Goal: Task Accomplishment & Management: Complete application form

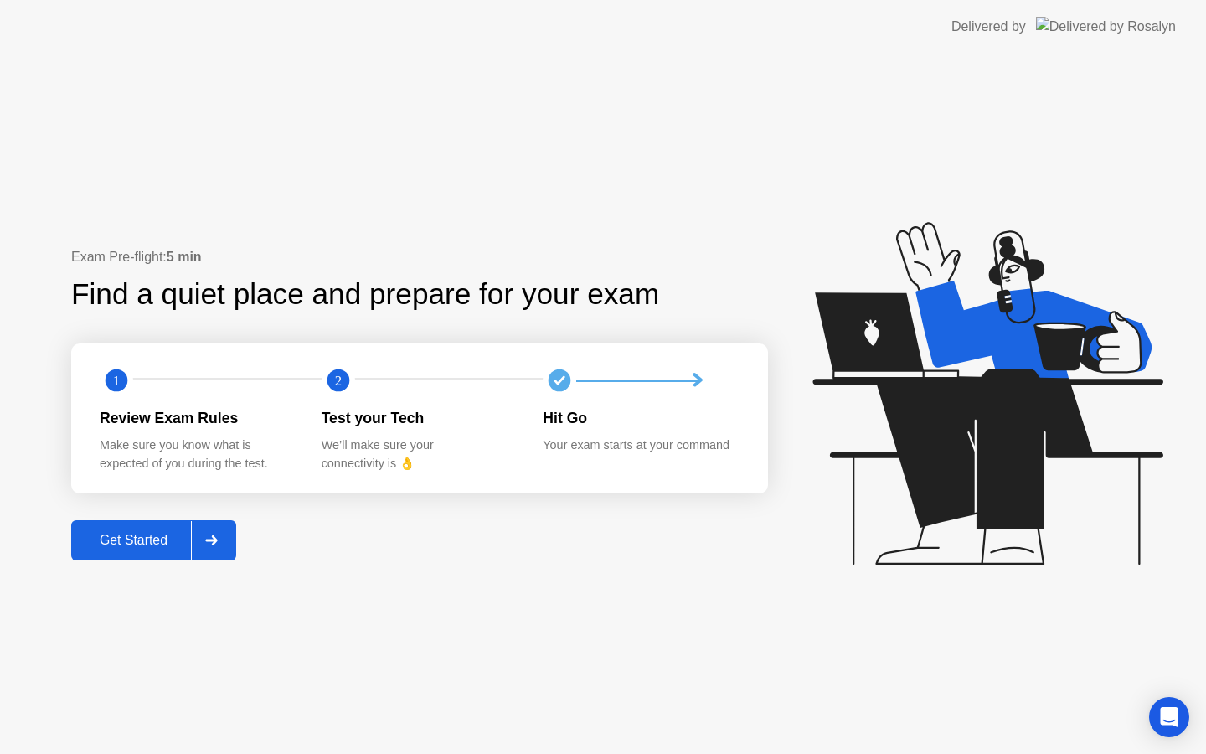
click at [106, 535] on div "Get Started" at bounding box center [133, 540] width 115 height 15
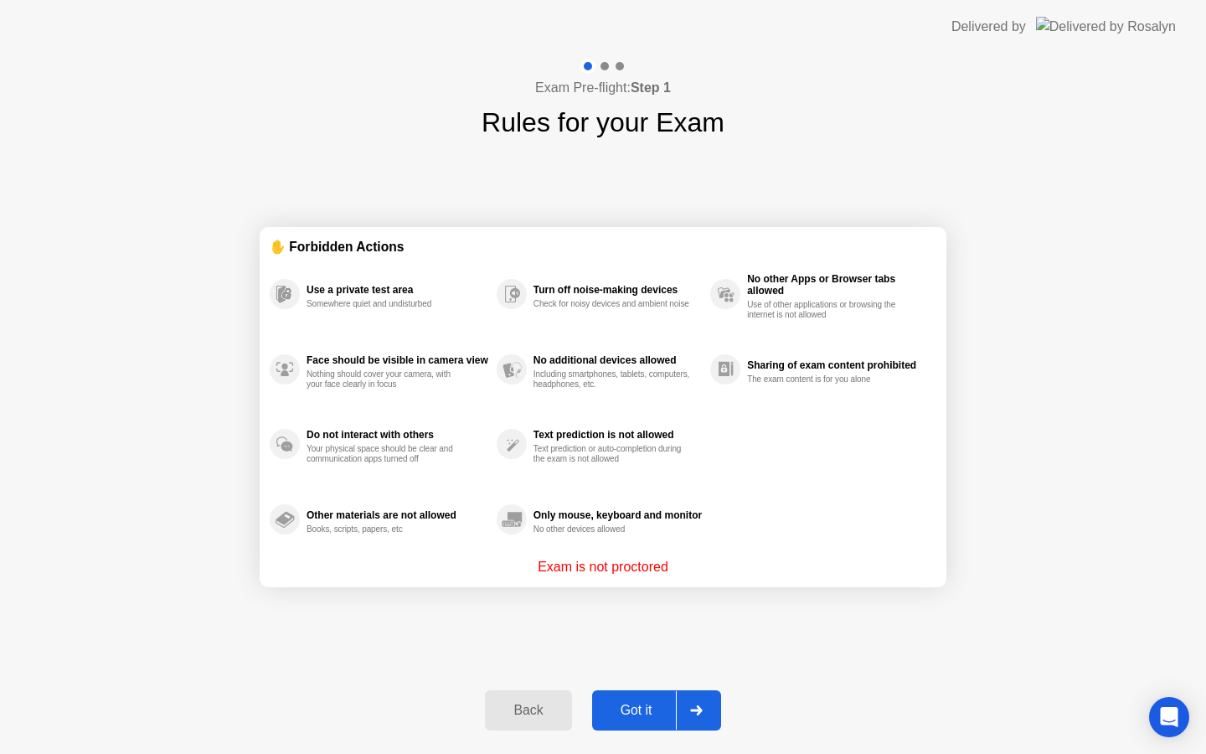
click at [644, 723] on button "Got it" at bounding box center [656, 710] width 129 height 40
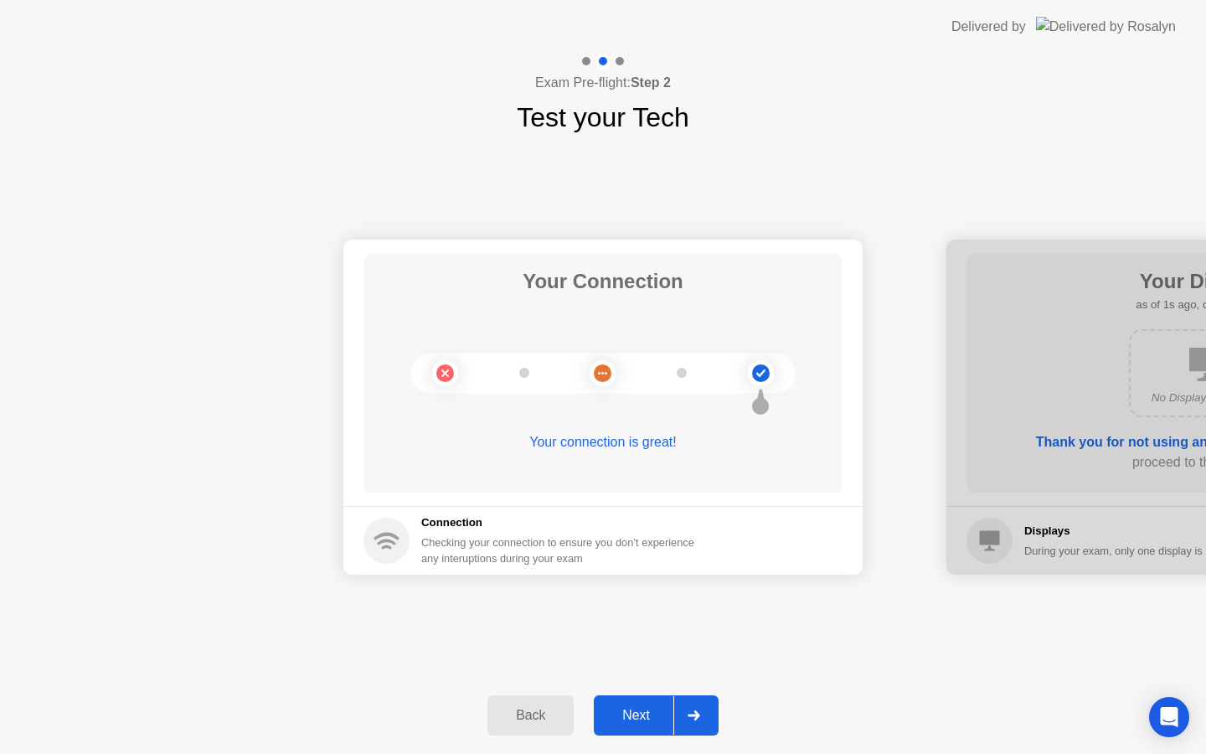
click at [641, 710] on div "Next" at bounding box center [636, 715] width 75 height 15
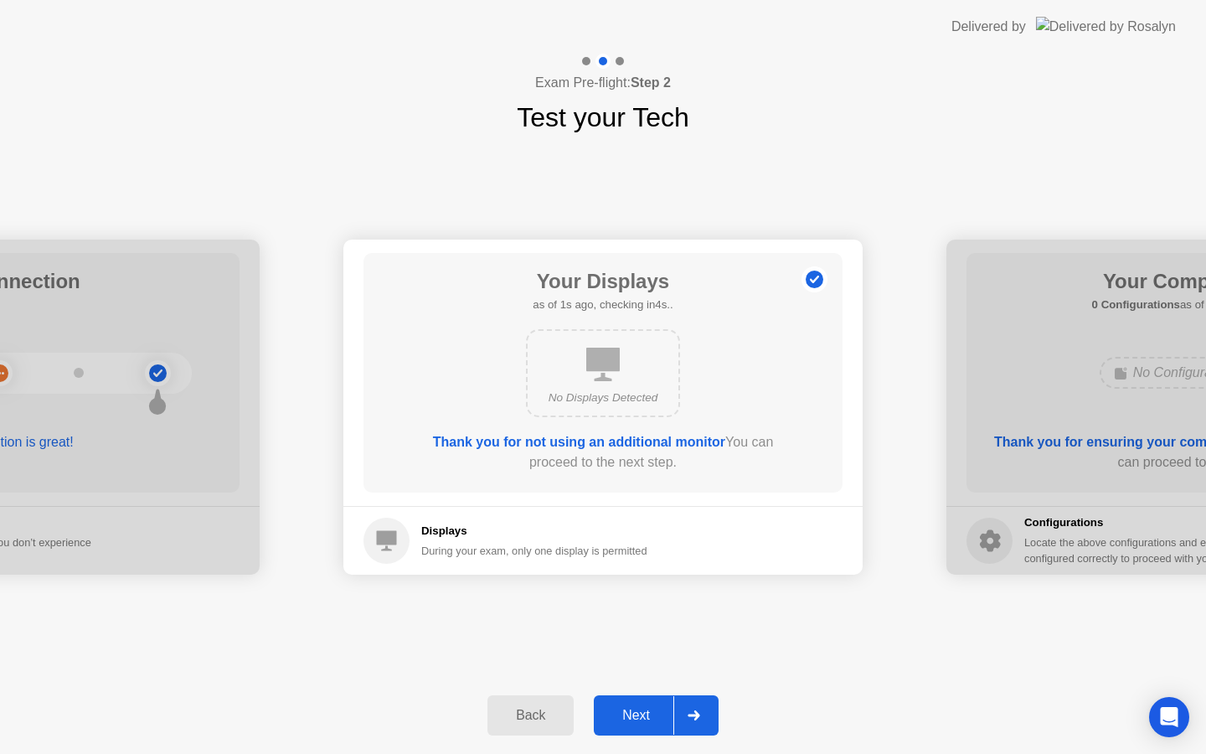
click at [641, 710] on div "Next" at bounding box center [636, 715] width 75 height 15
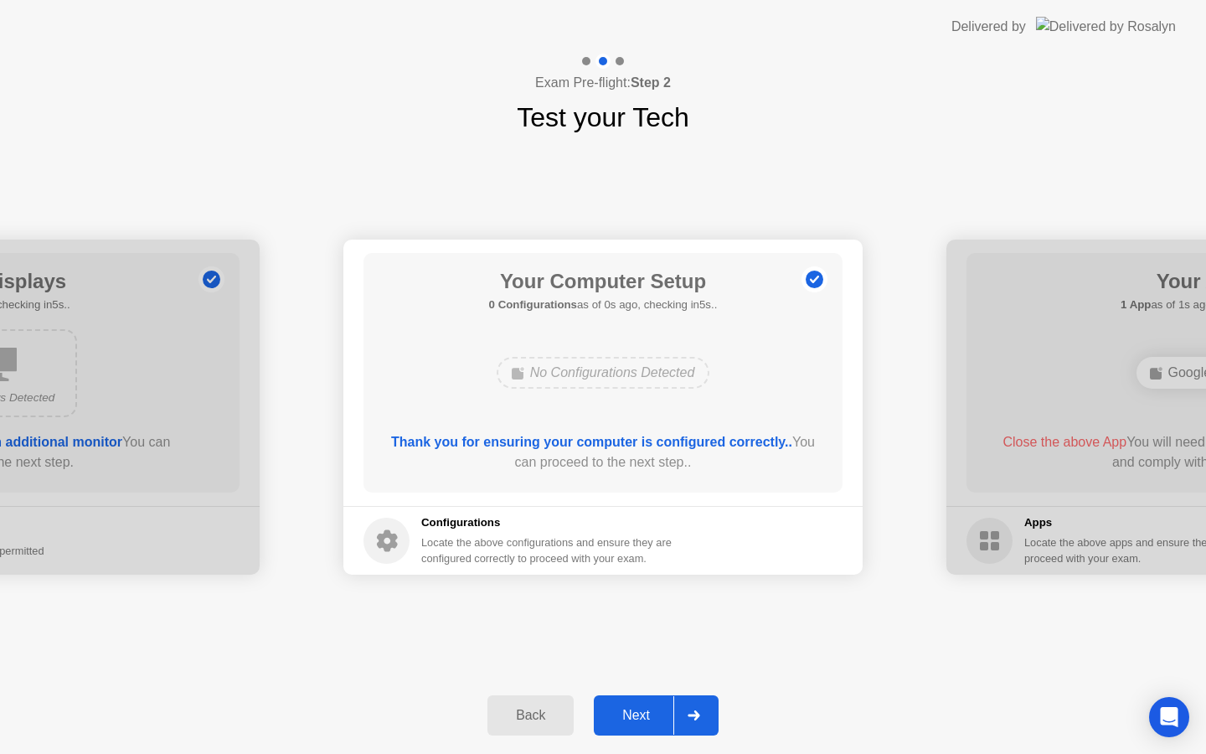
click at [641, 710] on div "Next" at bounding box center [636, 715] width 75 height 15
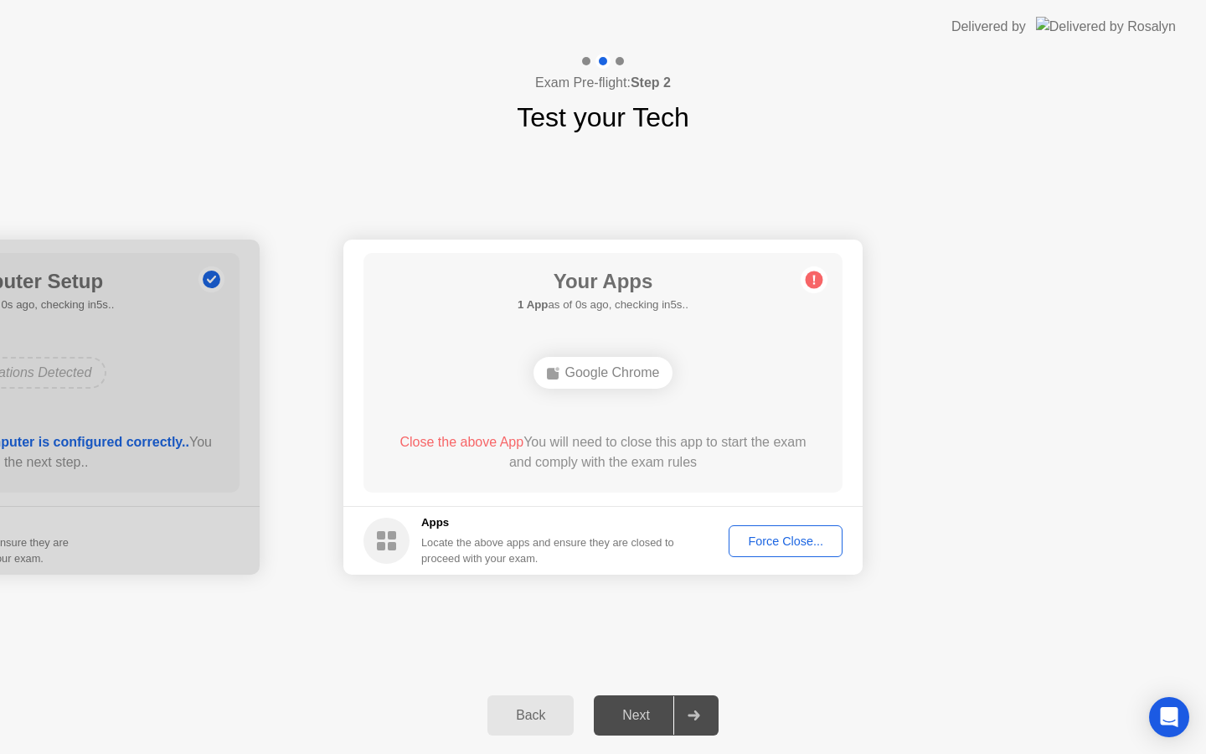
click at [804, 538] on div "Force Close..." at bounding box center [785, 540] width 102 height 13
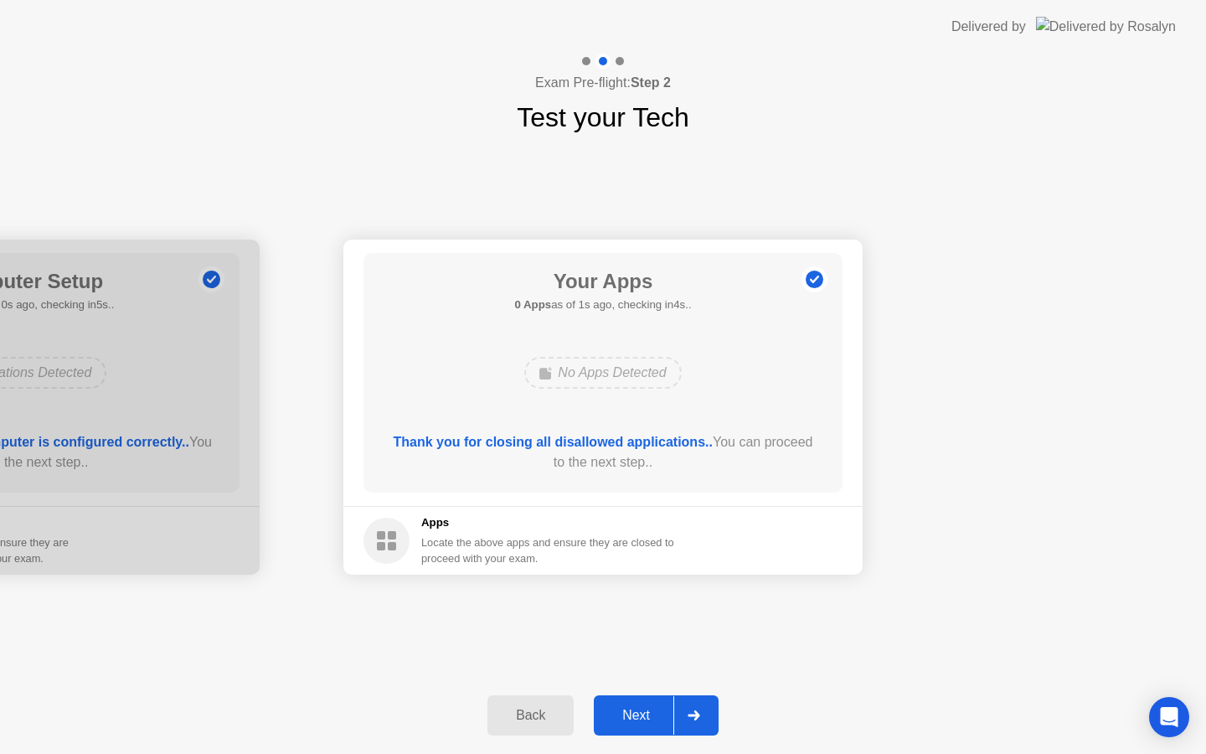
click at [646, 721] on div "Next" at bounding box center [636, 715] width 75 height 15
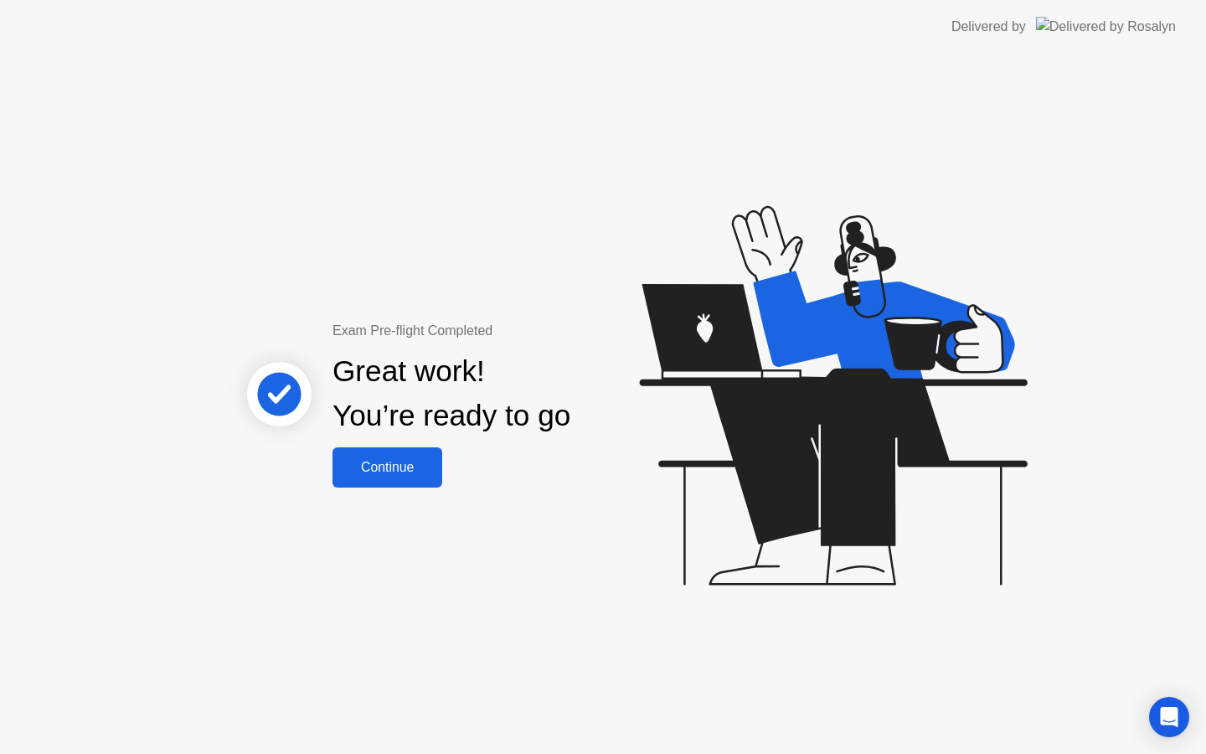
click at [402, 461] on div "Continue" at bounding box center [387, 467] width 100 height 15
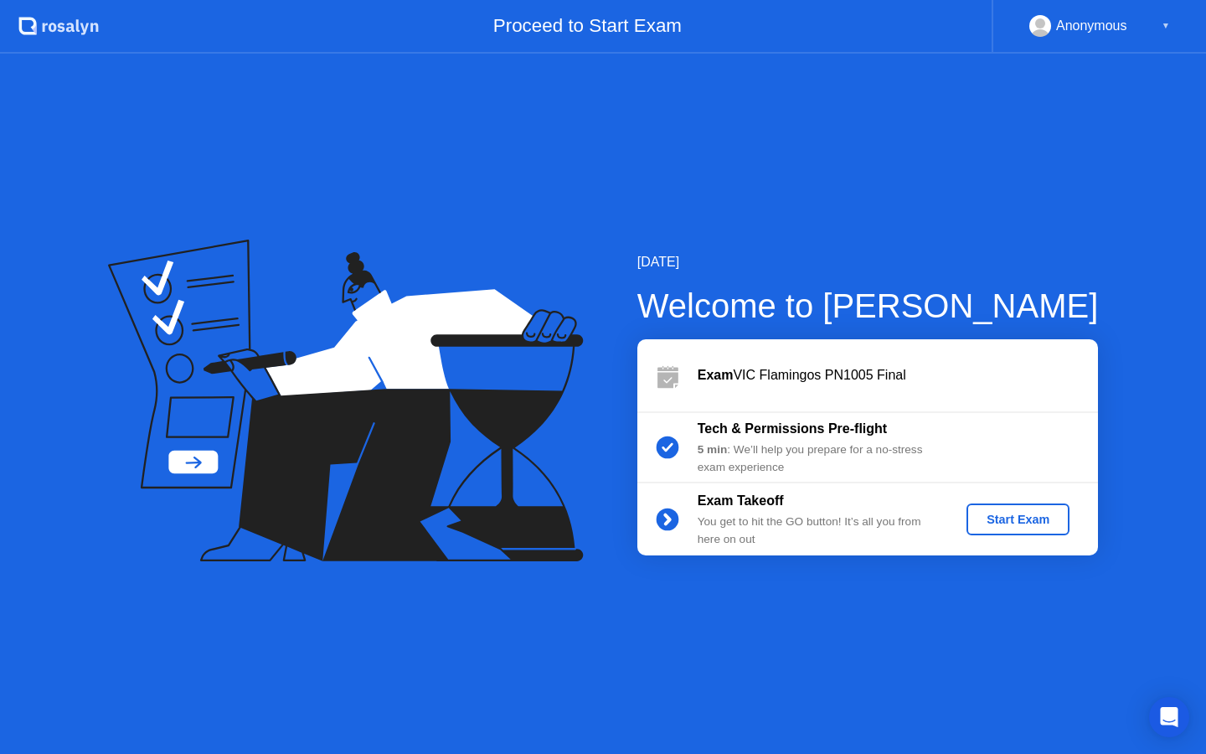
click at [1038, 525] on div "Start Exam" at bounding box center [1018, 518] width 90 height 13
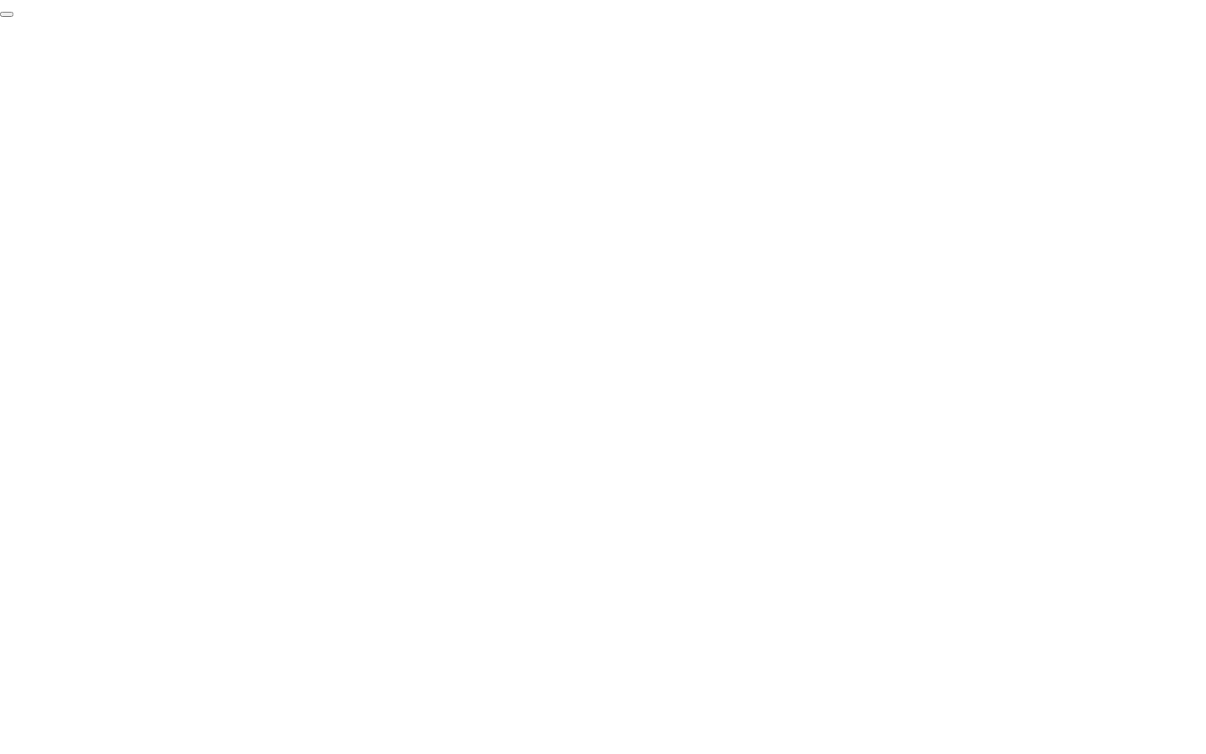
click div "End Proctoring Session"
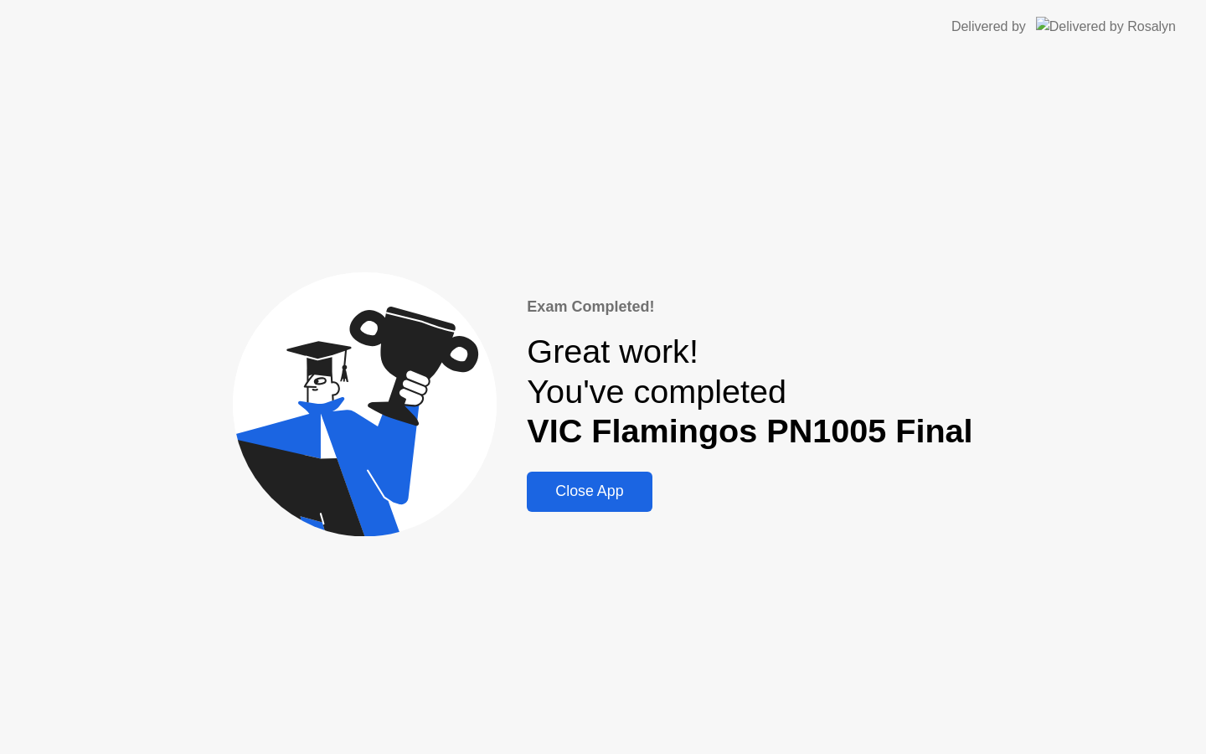
click at [638, 497] on div "Close App" at bounding box center [589, 491] width 115 height 18
